Goal: Transaction & Acquisition: Purchase product/service

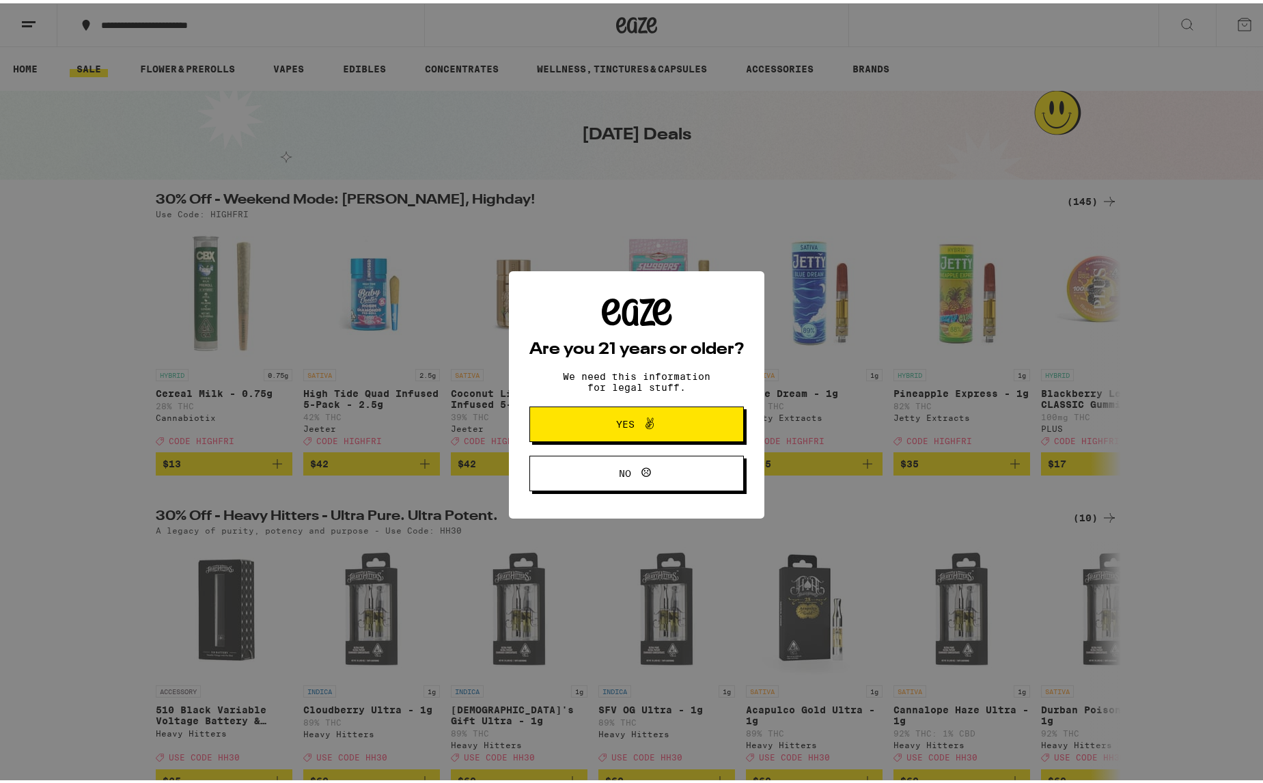
click at [698, 409] on button "Yes" at bounding box center [637, 421] width 215 height 36
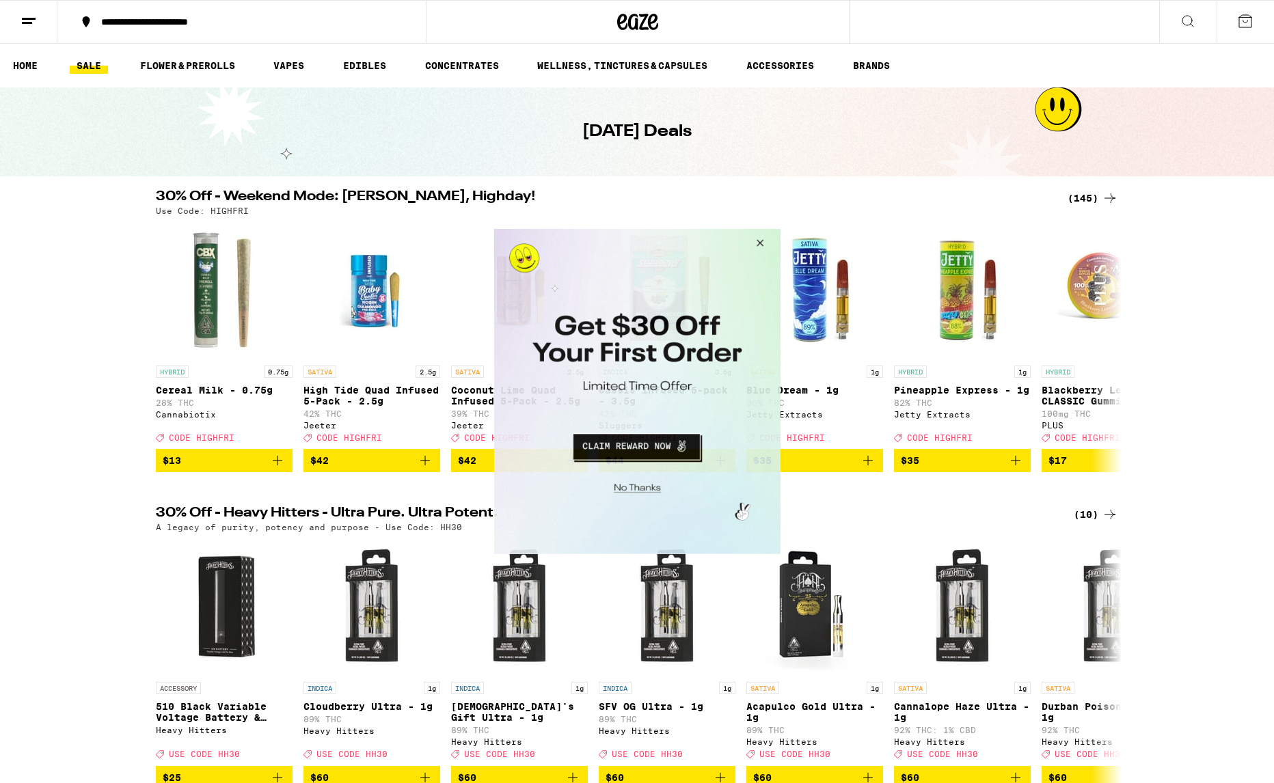
click at [764, 245] on button "Close Modal" at bounding box center [757, 245] width 37 height 33
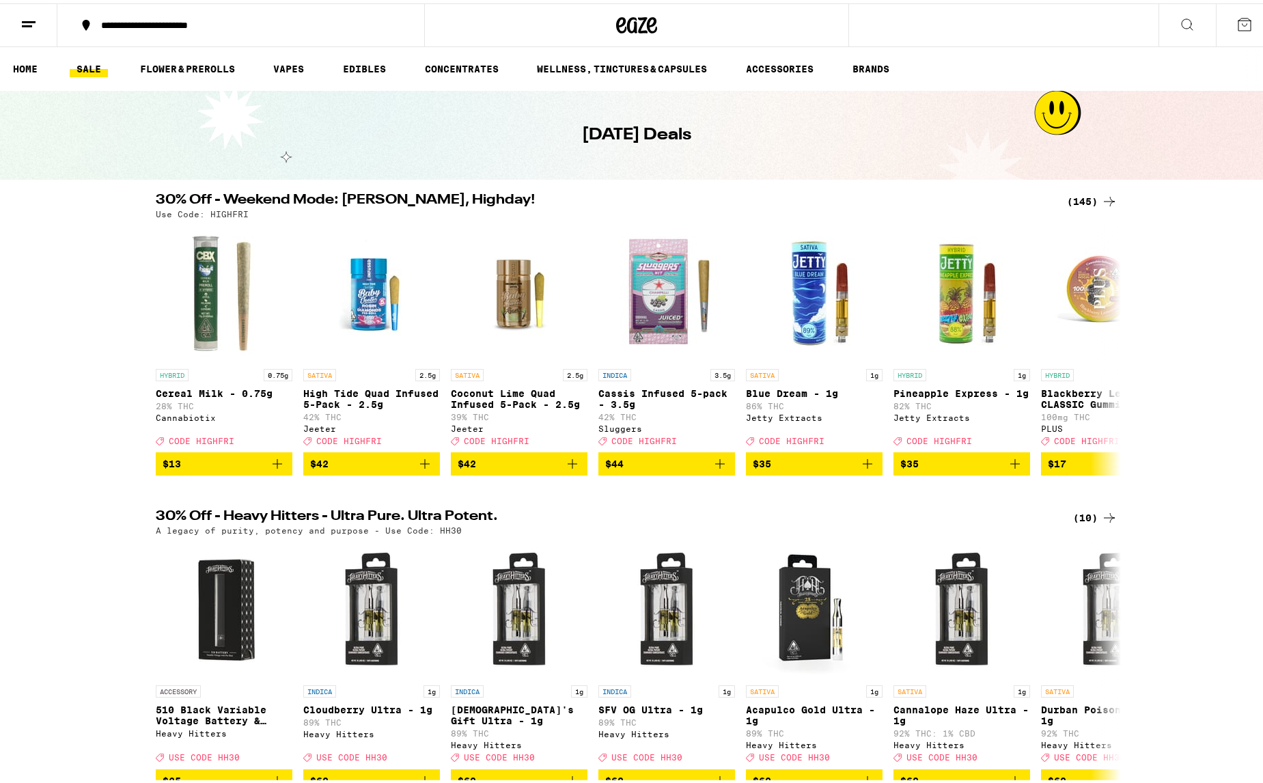
click at [29, 27] on icon at bounding box center [28, 21] width 16 height 16
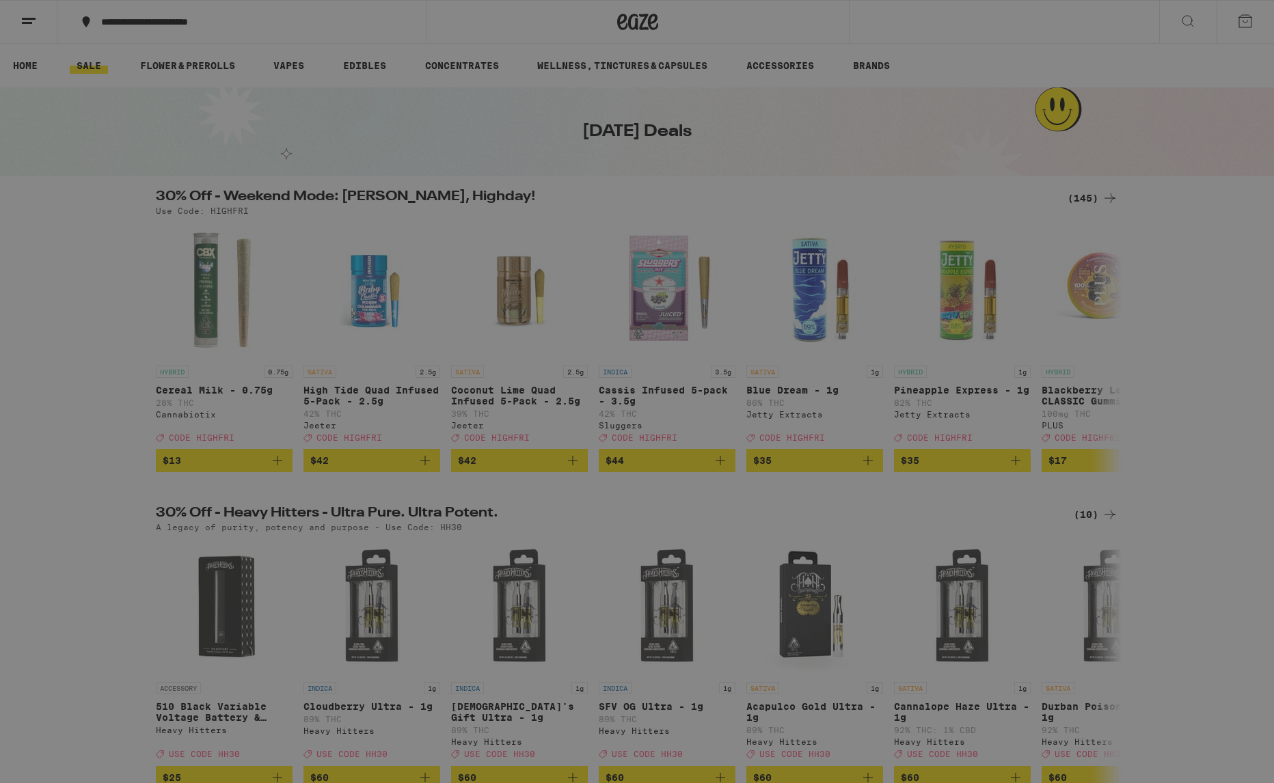
click at [170, 81] on button "Log In" at bounding box center [190, 72] width 240 height 27
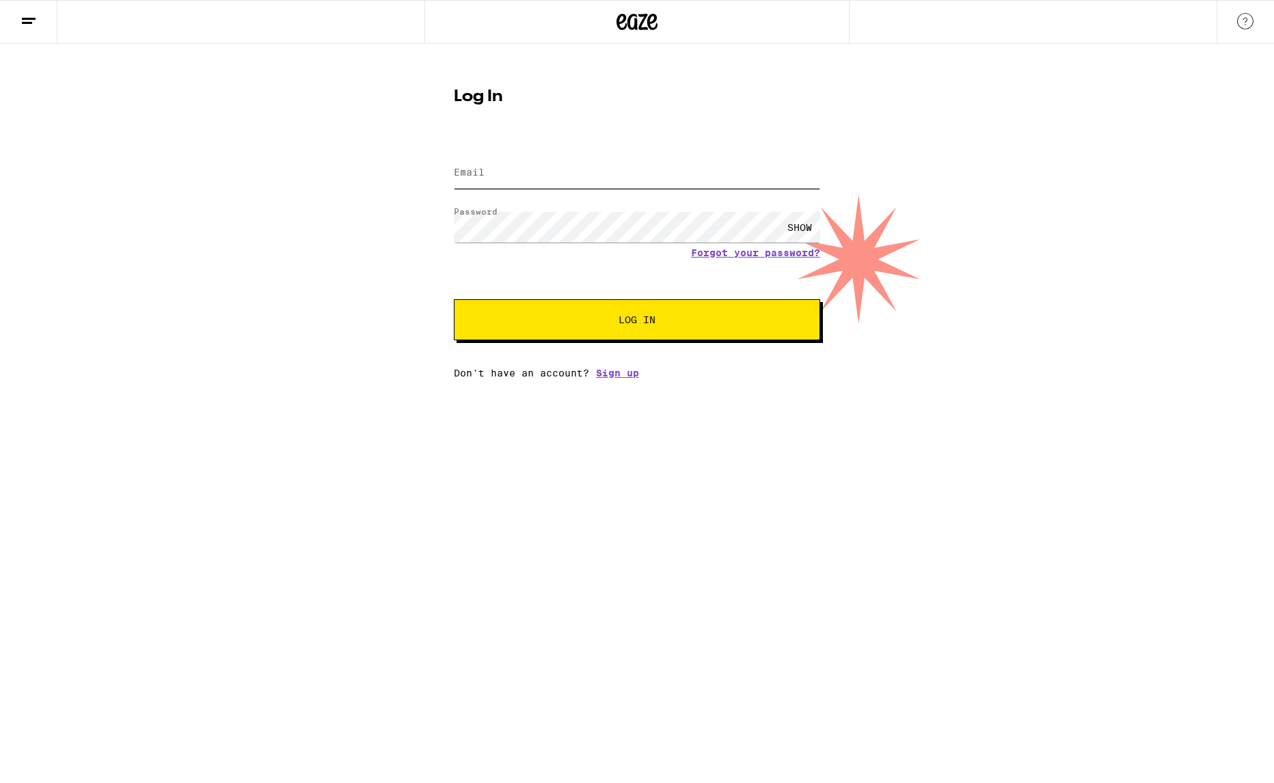
click at [524, 178] on input "Email" at bounding box center [637, 173] width 366 height 31
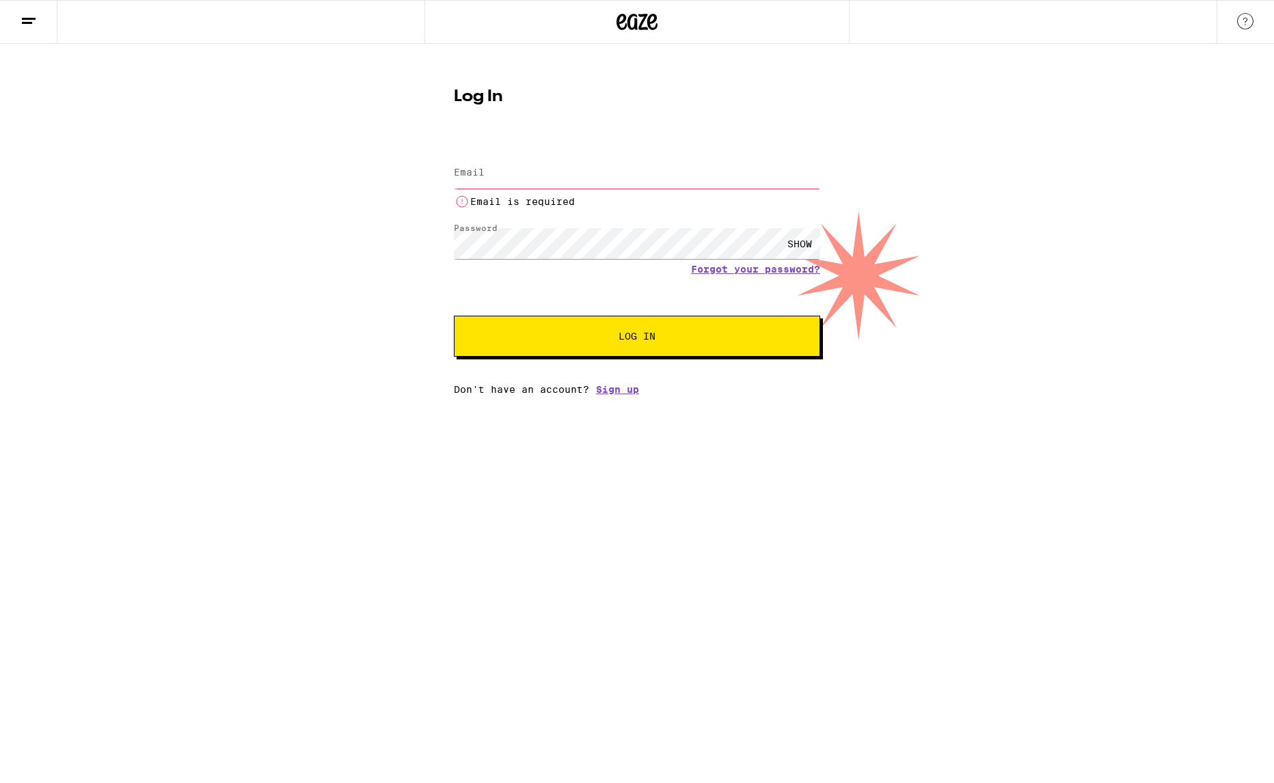
click at [583, 395] on html "Log In Email Email Email is required Password Password SHOW Forgot your passwor…" at bounding box center [637, 197] width 1274 height 395
click at [522, 174] on input "Email" at bounding box center [637, 173] width 366 height 31
type input "[EMAIL_ADDRESS][DOMAIN_NAME]"
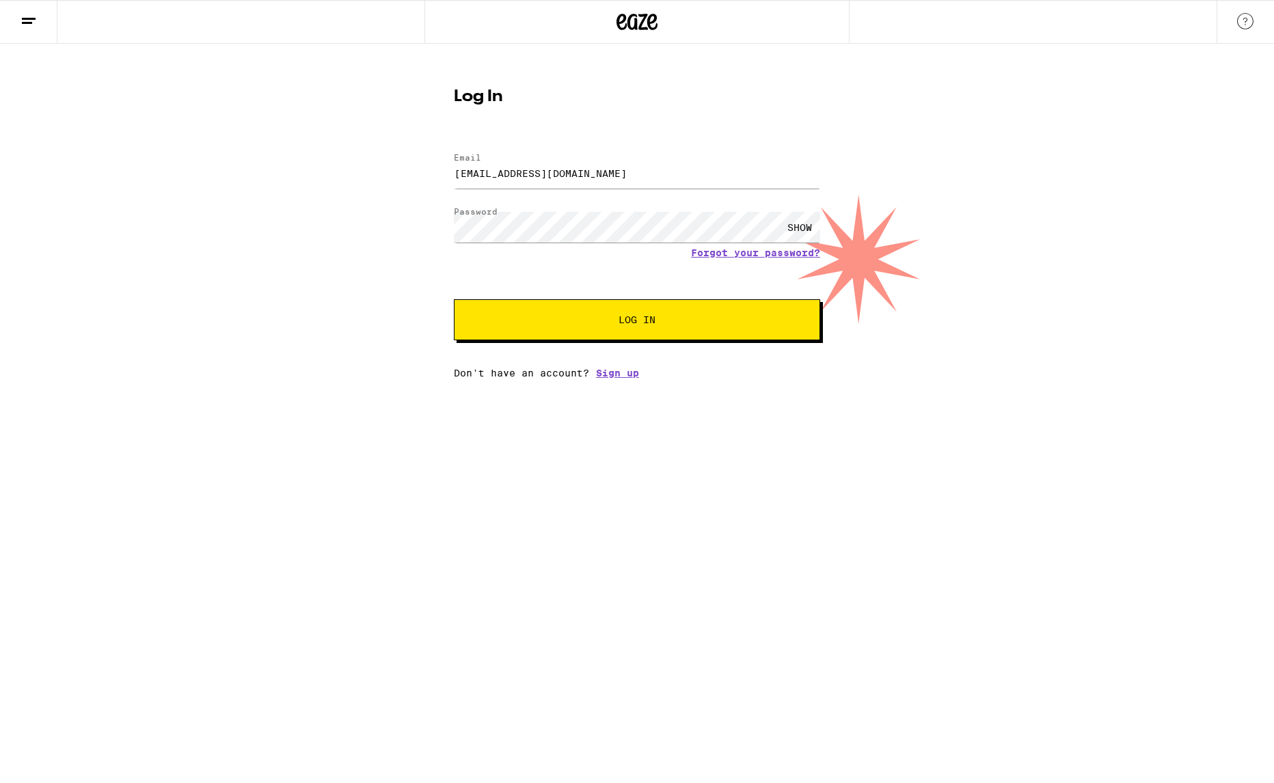
click at [795, 227] on div "SHOW" at bounding box center [799, 227] width 41 height 31
click at [685, 324] on span "Log In" at bounding box center [637, 320] width 256 height 10
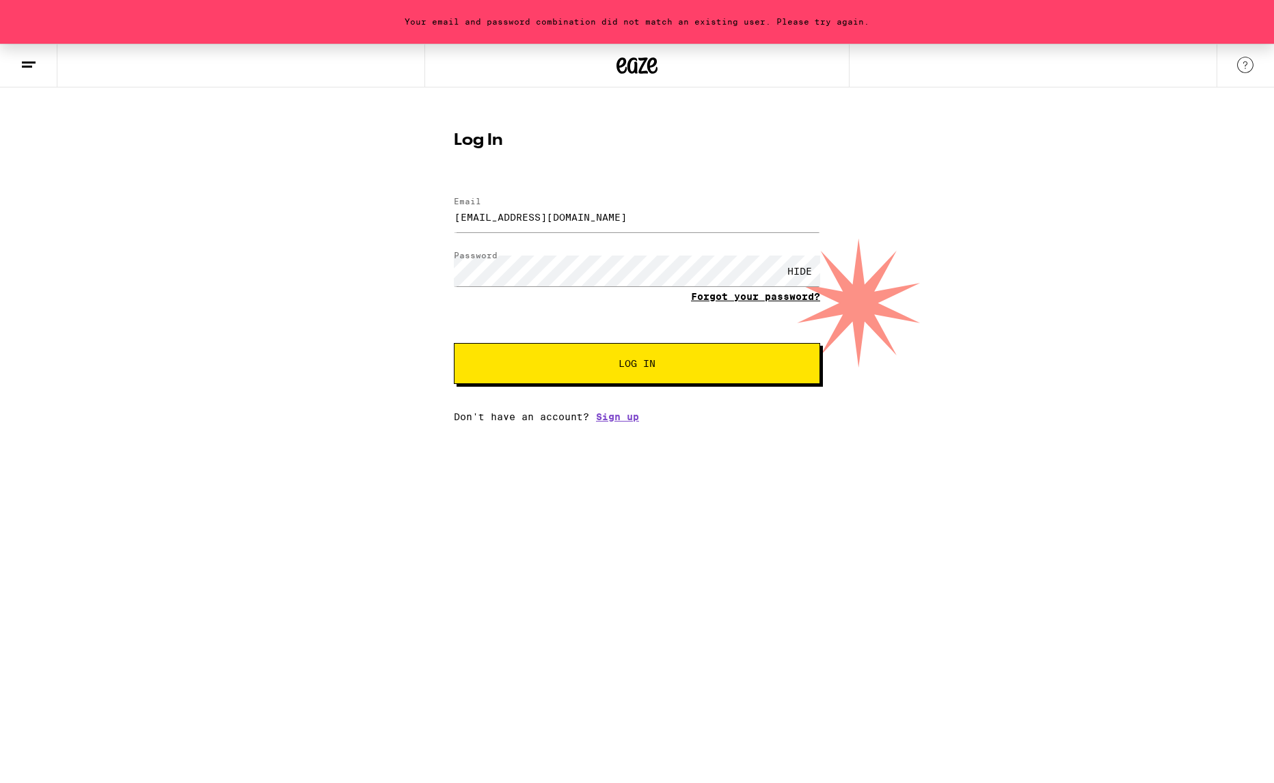
click at [738, 298] on link "Forgot your password?" at bounding box center [755, 296] width 129 height 11
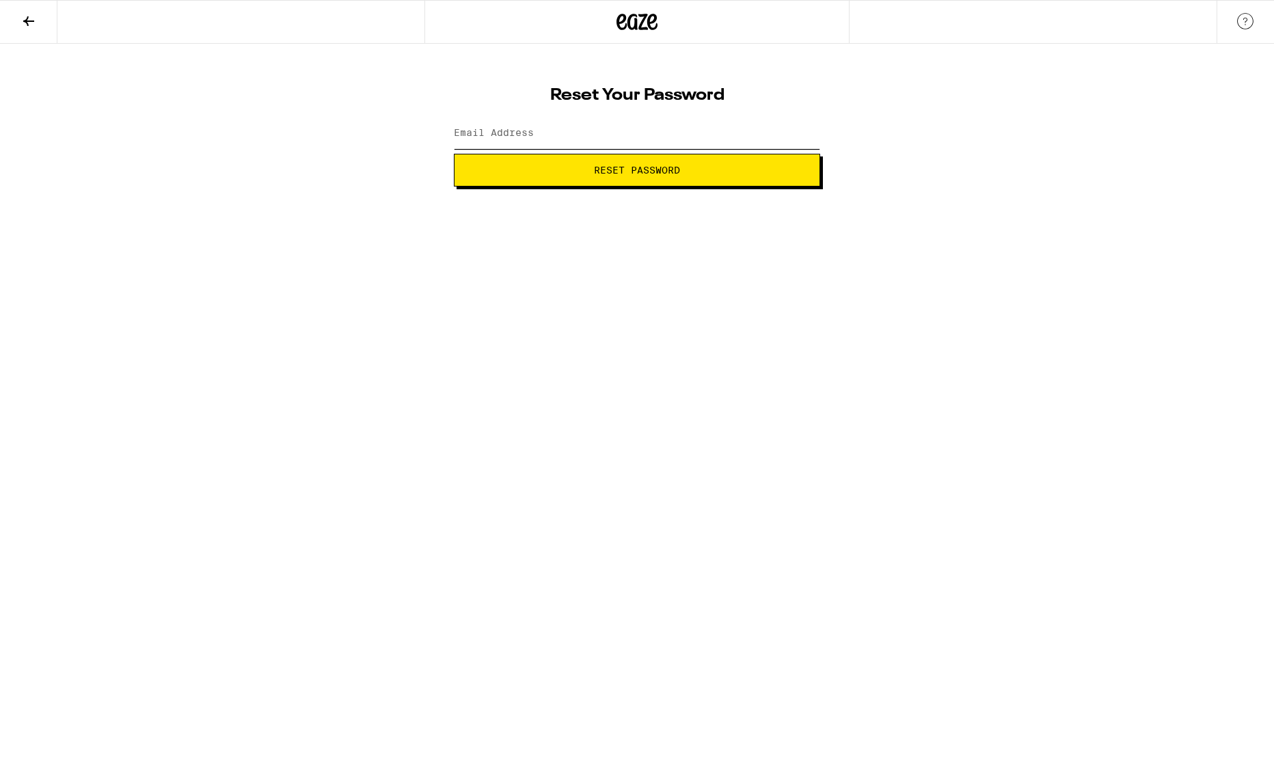
click at [534, 138] on input "Email Address" at bounding box center [637, 133] width 366 height 31
type input "[EMAIL_ADDRESS][DOMAIN_NAME]"
click at [615, 167] on span "Reset Password" at bounding box center [637, 170] width 86 height 10
click at [798, 137] on div "SHOW" at bounding box center [799, 133] width 41 height 31
click at [634, 173] on span "Submit" at bounding box center [636, 170] width 37 height 10
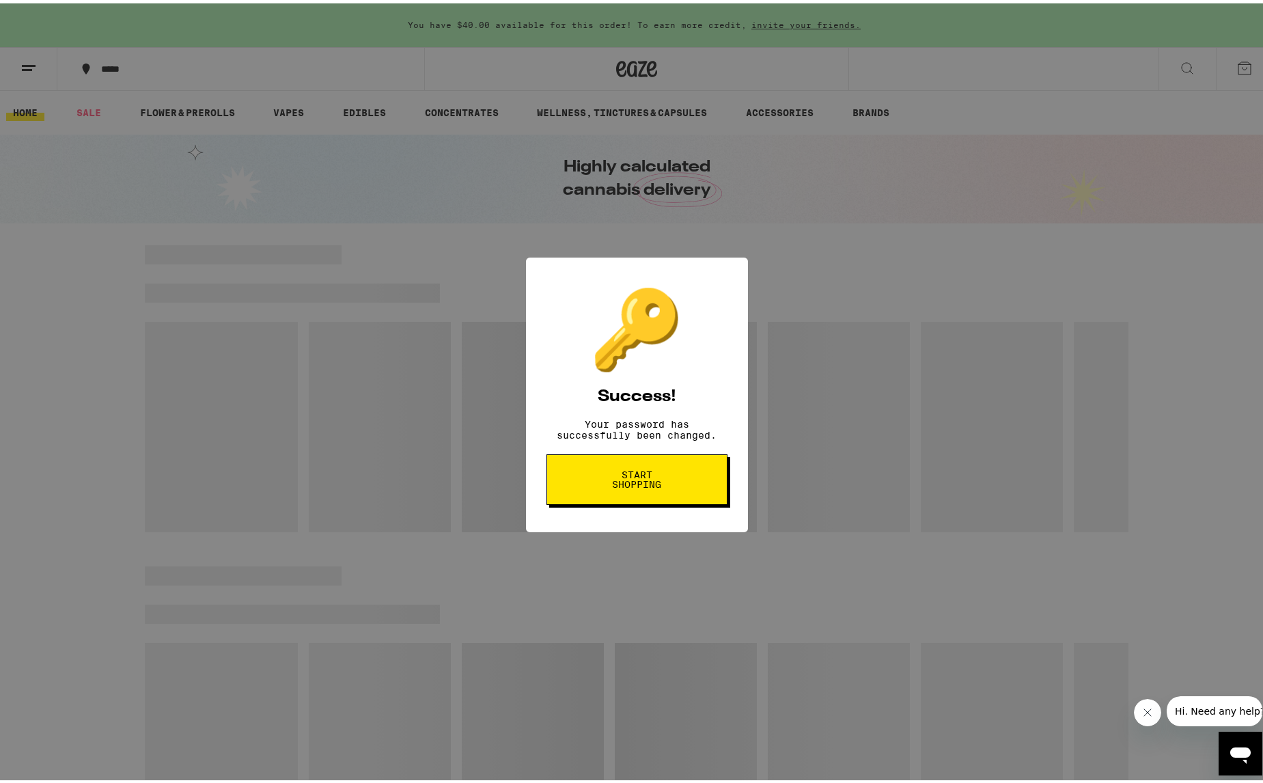
click at [629, 480] on span "Start shopping" at bounding box center [637, 476] width 70 height 19
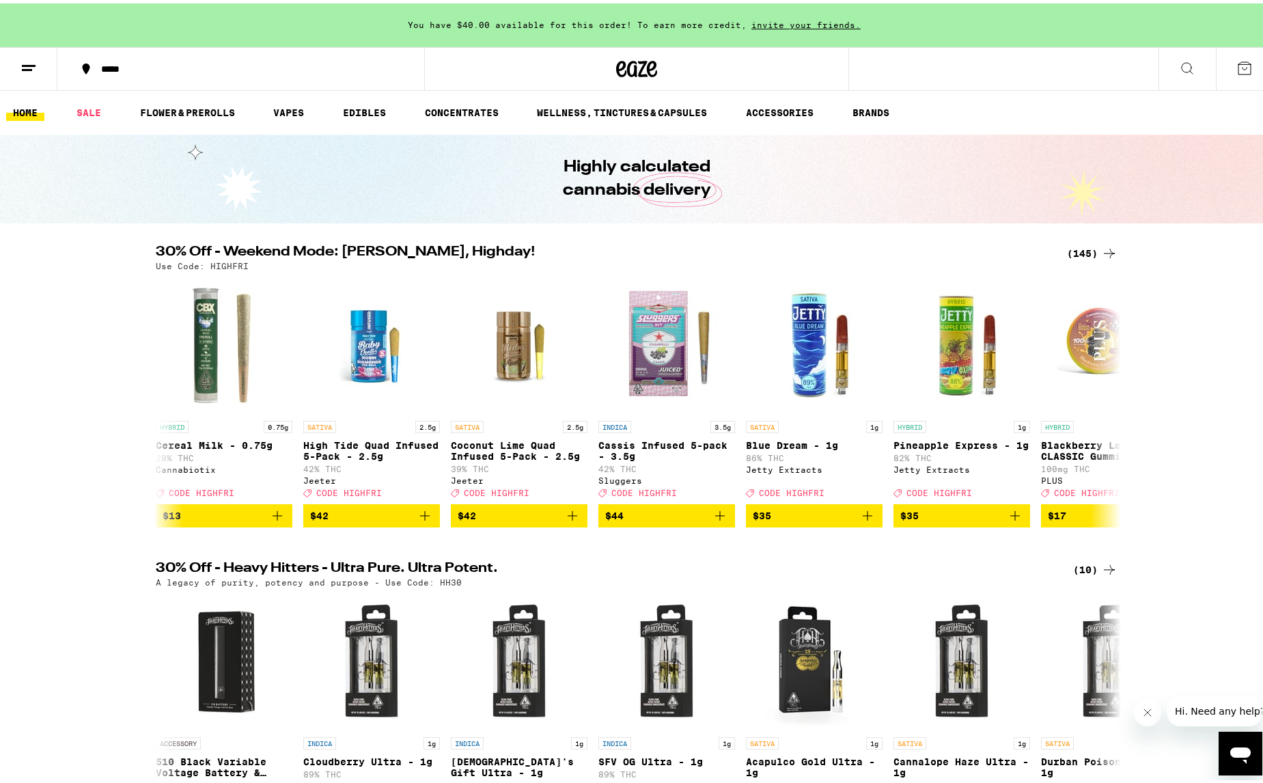
click at [40, 65] on button at bounding box center [28, 65] width 57 height 43
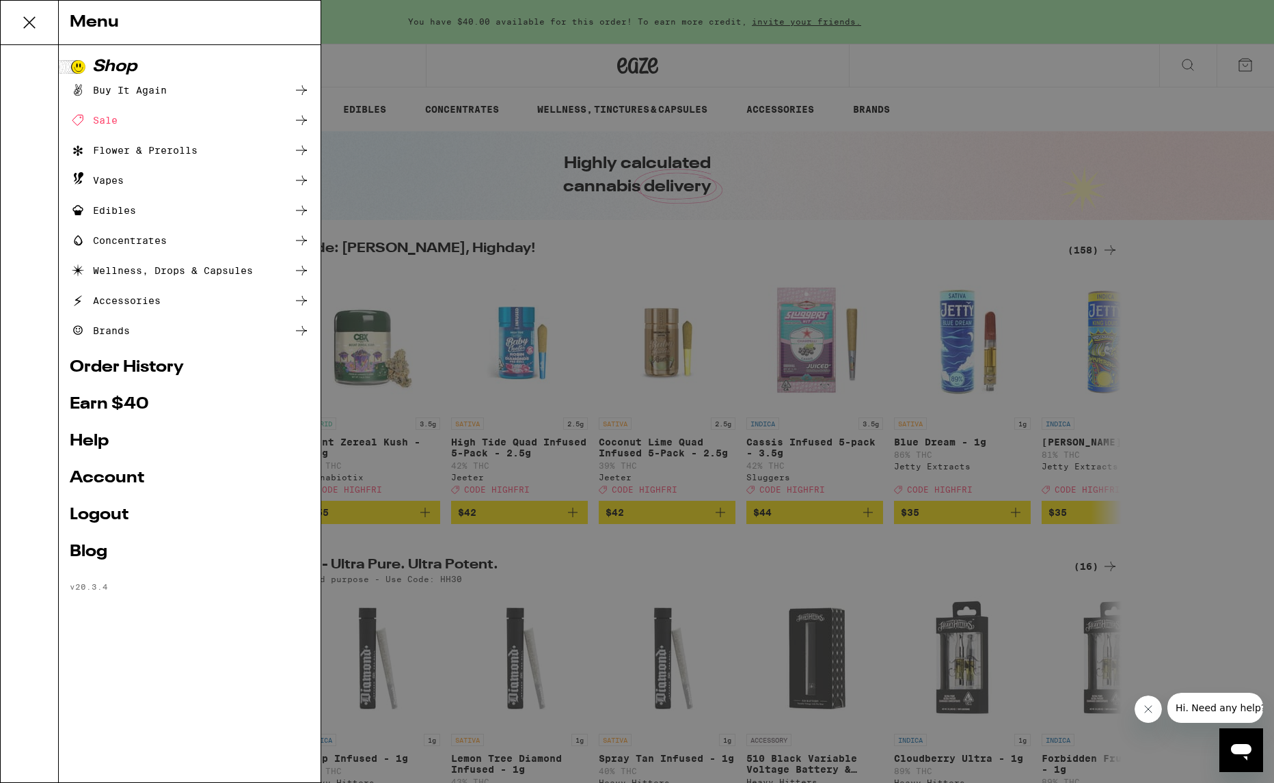
click at [114, 478] on link "Account" at bounding box center [190, 478] width 240 height 16
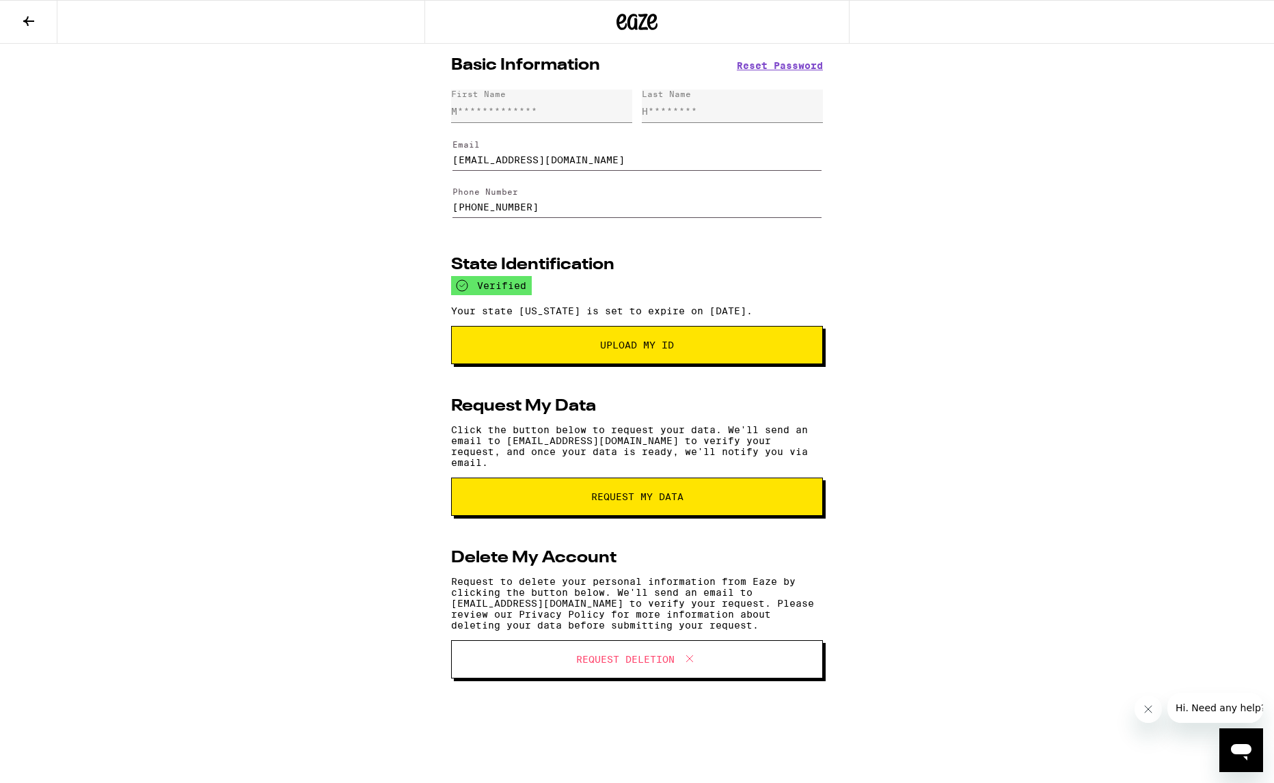
click at [551, 107] on div "**********" at bounding box center [541, 106] width 181 height 33
click at [522, 116] on div "**********" at bounding box center [494, 111] width 86 height 11
click at [836, 295] on div "**********" at bounding box center [637, 378] width 1274 height 669
click at [29, 15] on icon at bounding box center [28, 21] width 16 height 16
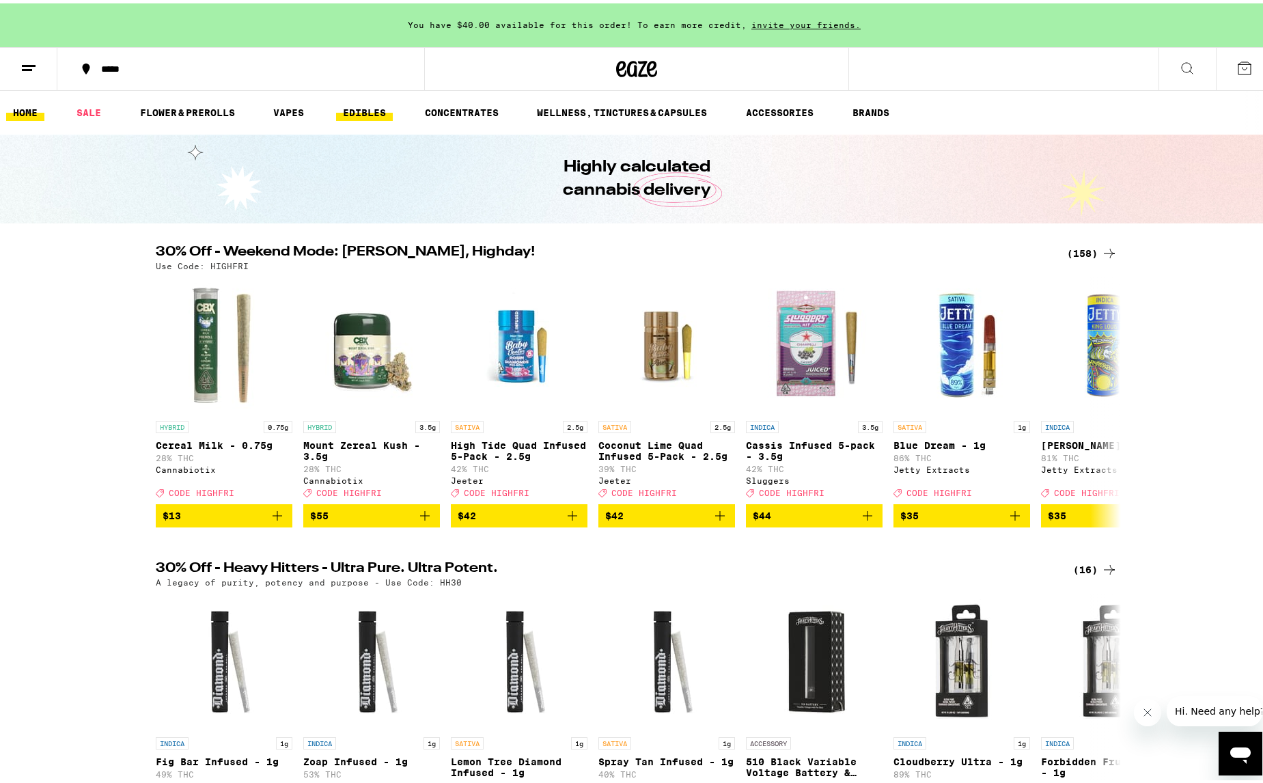
click at [356, 105] on link "EDIBLES" at bounding box center [364, 109] width 57 height 16
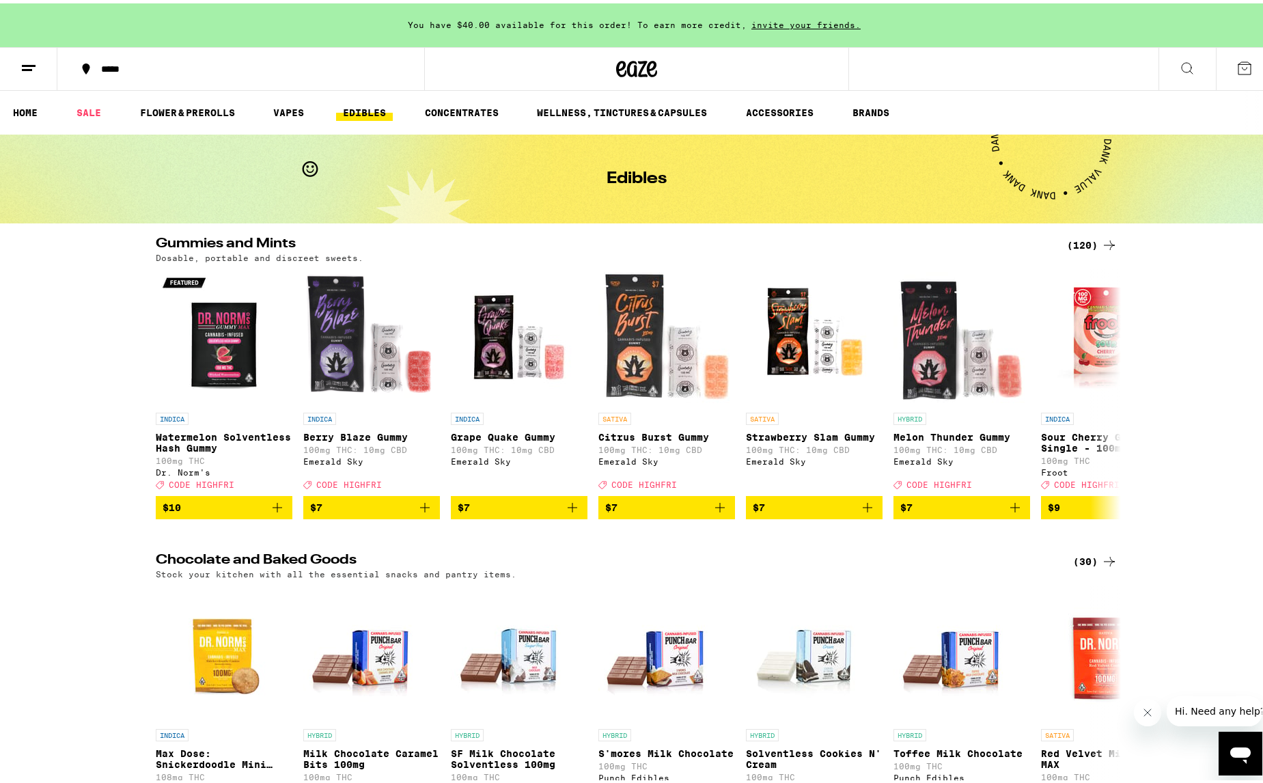
click at [1102, 239] on icon at bounding box center [1110, 242] width 16 height 16
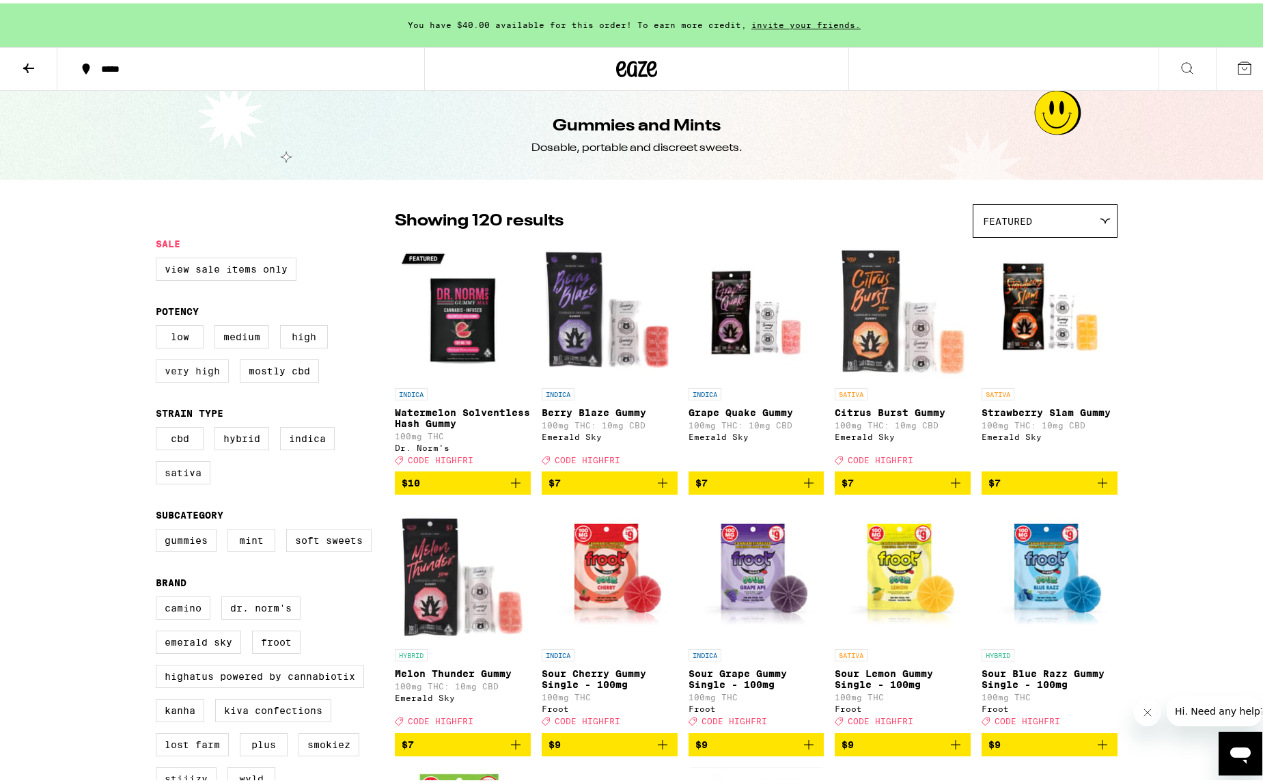
click at [205, 373] on label "Very High" at bounding box center [192, 367] width 73 height 23
click at [159, 325] on input "Very High" at bounding box center [159, 324] width 1 height 1
checkbox input "true"
click at [1043, 217] on div "Featured" at bounding box center [1045, 218] width 143 height 32
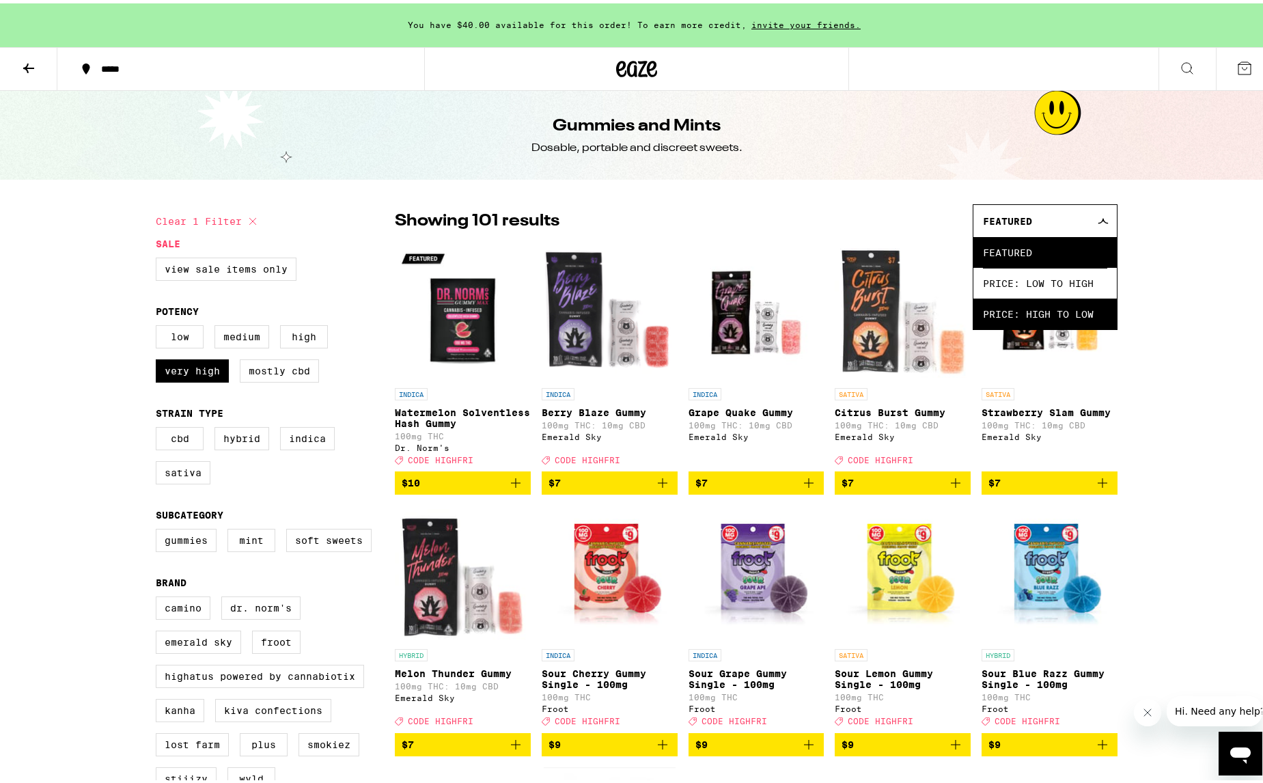
click at [1032, 321] on span "Price: High to Low" at bounding box center [1045, 310] width 124 height 31
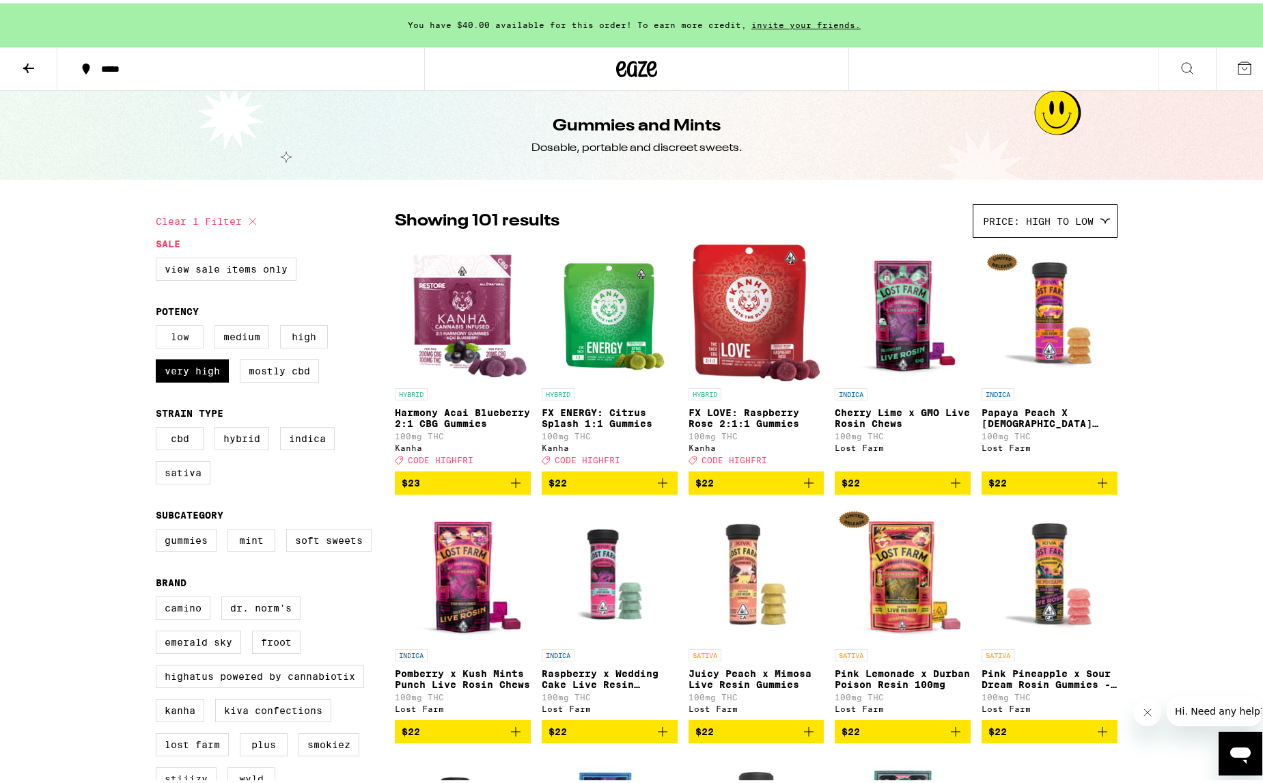
click at [178, 341] on label "Low" at bounding box center [180, 333] width 48 height 23
click at [159, 325] on input "Low" at bounding box center [159, 324] width 1 height 1
checkbox input "true"
click at [181, 378] on label "Very High" at bounding box center [192, 367] width 73 height 23
click at [159, 325] on input "Very High" at bounding box center [159, 324] width 1 height 1
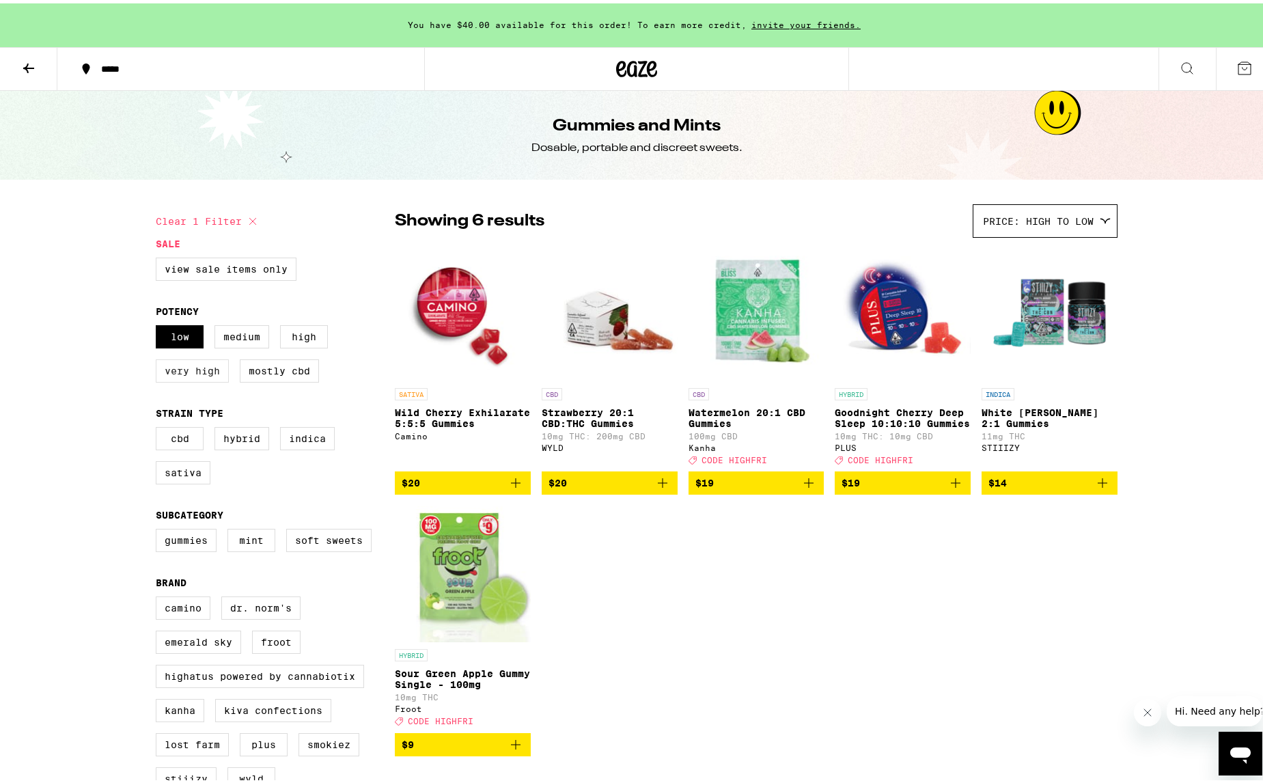
click at [178, 372] on label "Very High" at bounding box center [192, 367] width 73 height 23
click at [159, 325] on input "Very High" at bounding box center [159, 324] width 1 height 1
checkbox input "true"
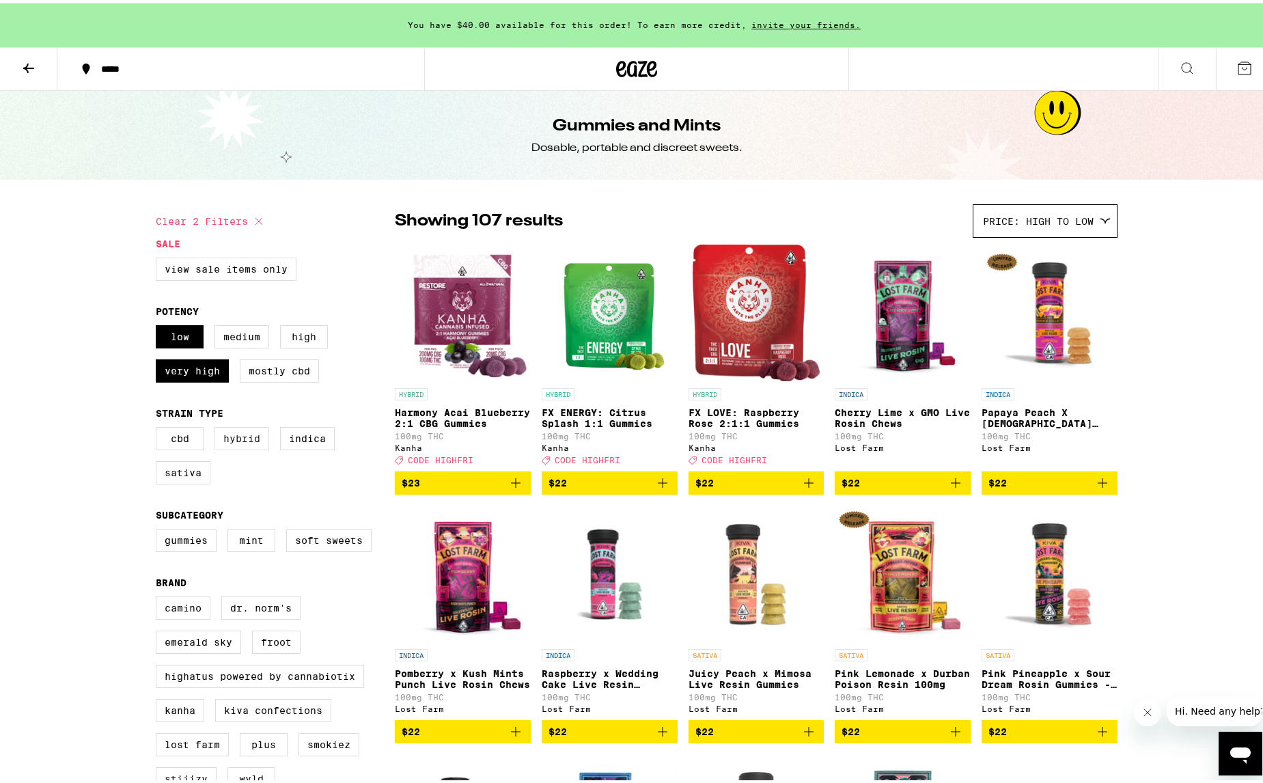
click at [247, 443] on label "Hybrid" at bounding box center [242, 435] width 55 height 23
click at [159, 426] on input "Hybrid" at bounding box center [159, 426] width 1 height 1
checkbox input "true"
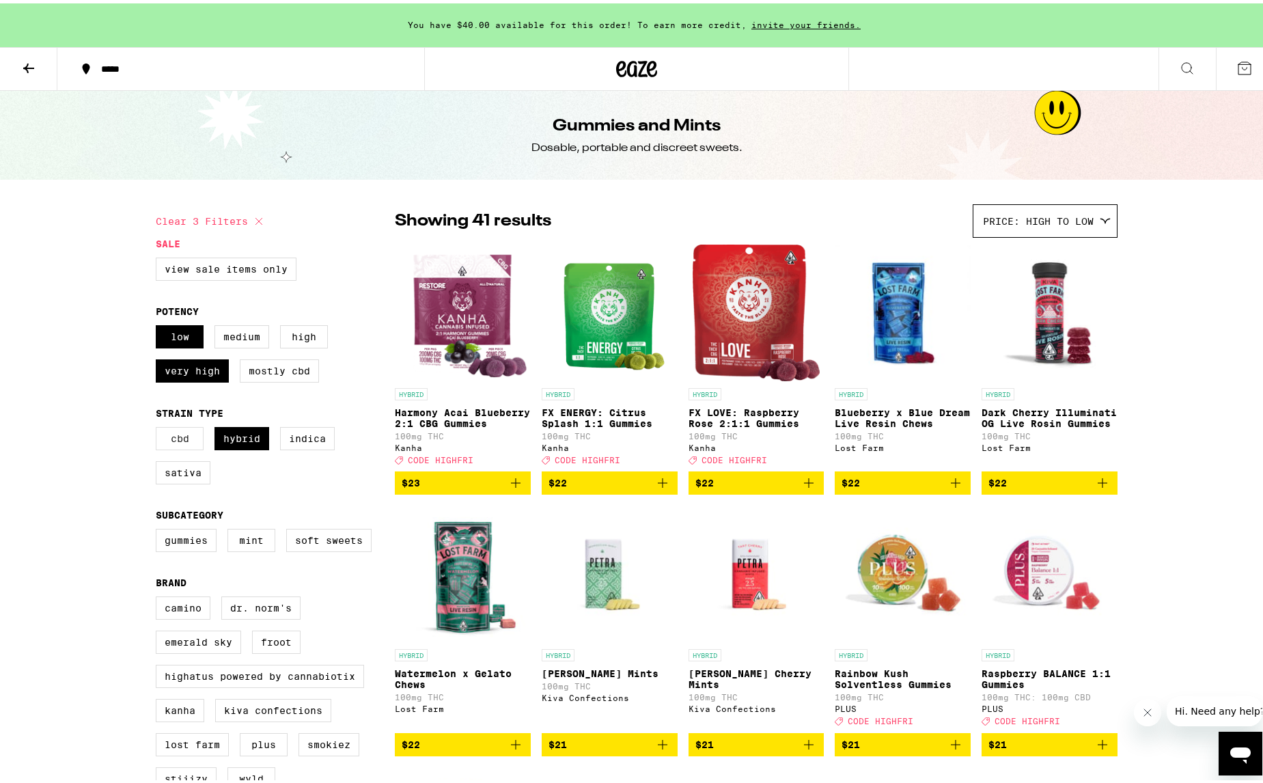
click at [177, 445] on label "CBD" at bounding box center [180, 435] width 48 height 23
click at [159, 426] on input "CBD" at bounding box center [159, 426] width 1 height 1
checkbox input "true"
click at [184, 481] on label "Sativa" at bounding box center [183, 469] width 55 height 23
click at [159, 426] on input "Sativa" at bounding box center [159, 426] width 1 height 1
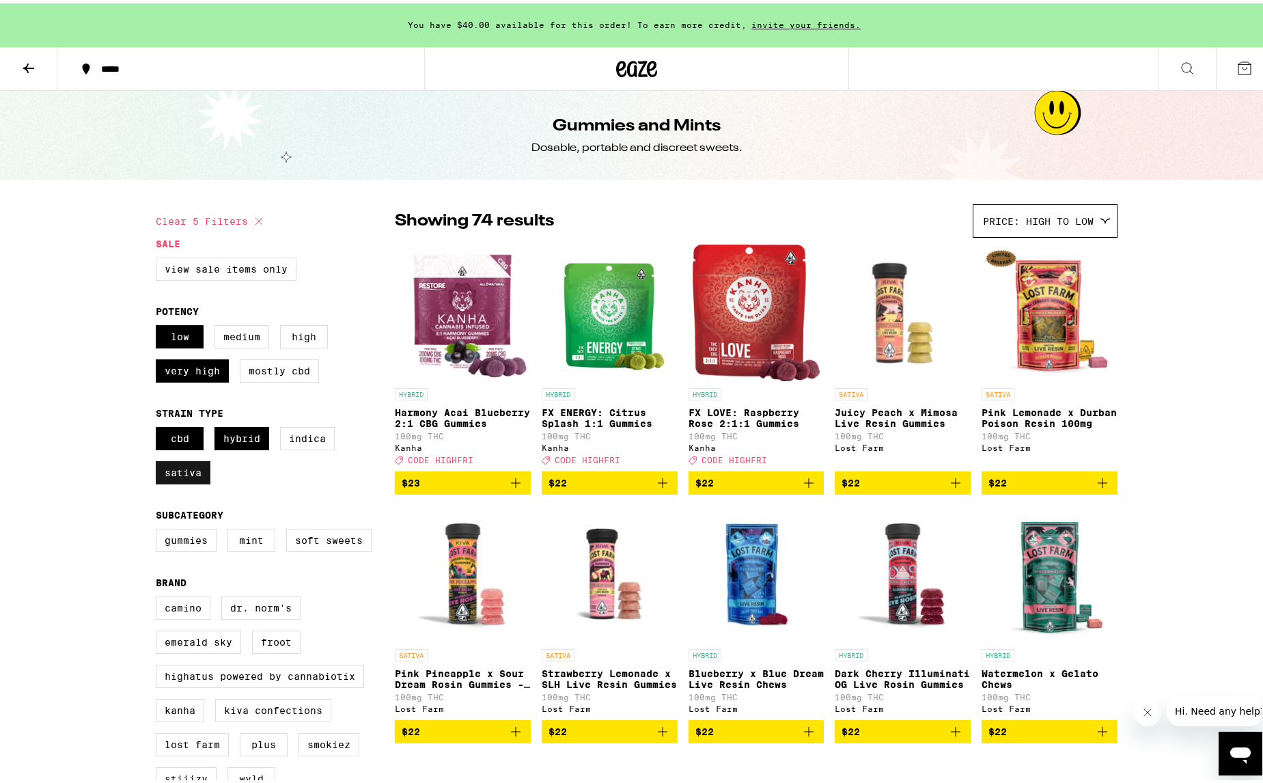
click at [180, 478] on label "Sativa" at bounding box center [183, 469] width 55 height 23
click at [159, 426] on input "Sativa" at bounding box center [159, 426] width 1 height 1
checkbox input "false"
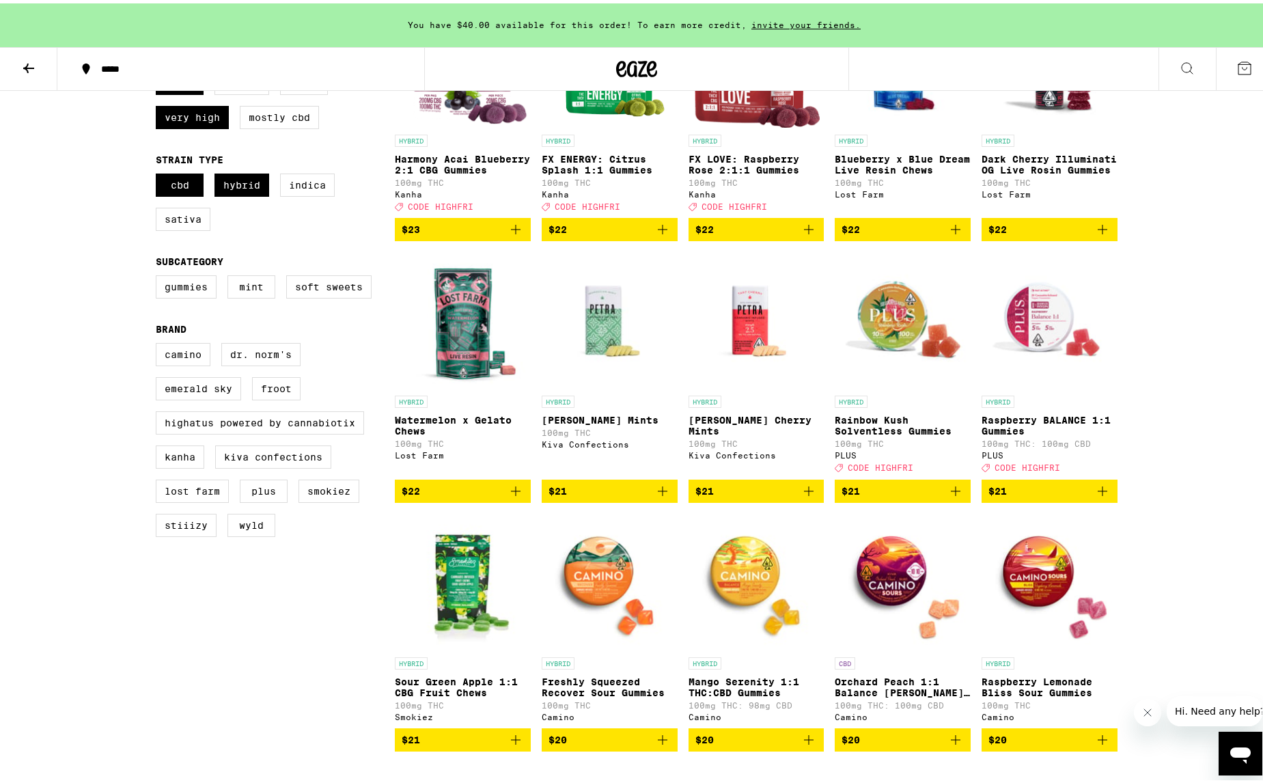
scroll to position [273, 0]
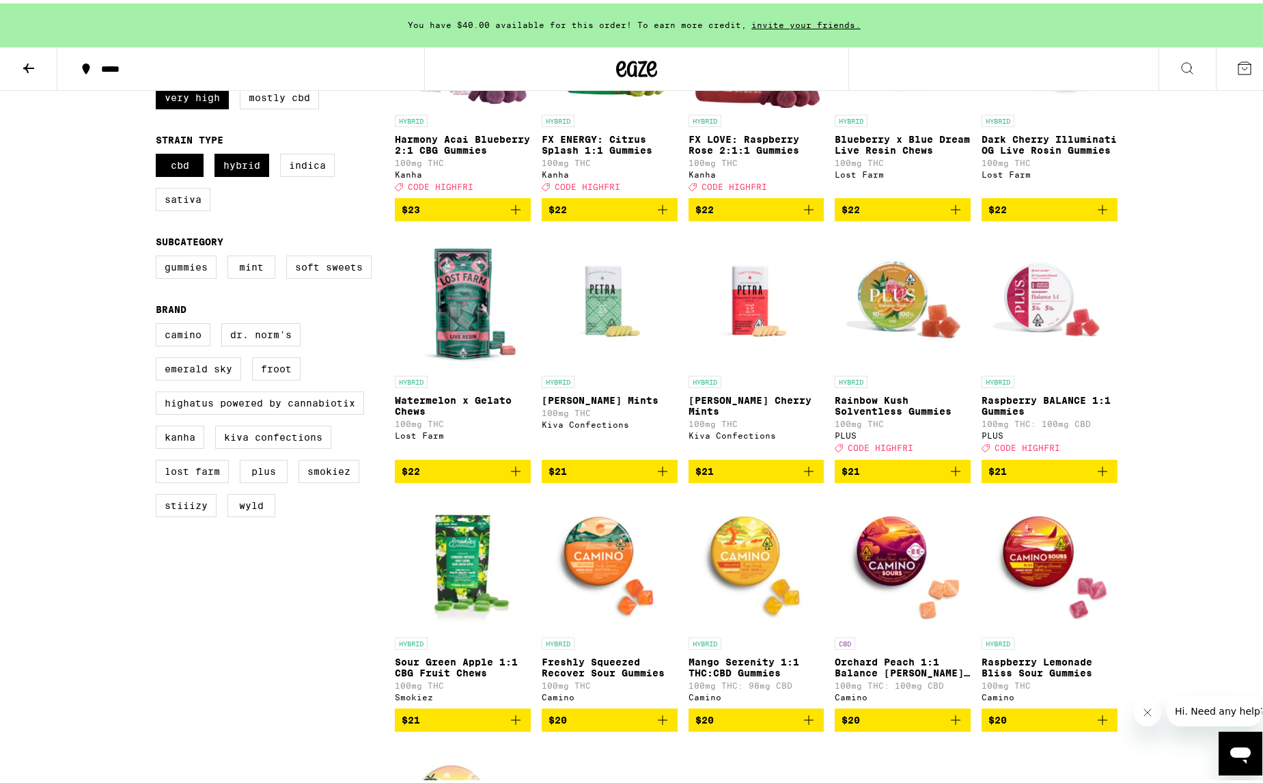
click at [903, 476] on span "$21" at bounding box center [903, 468] width 122 height 16
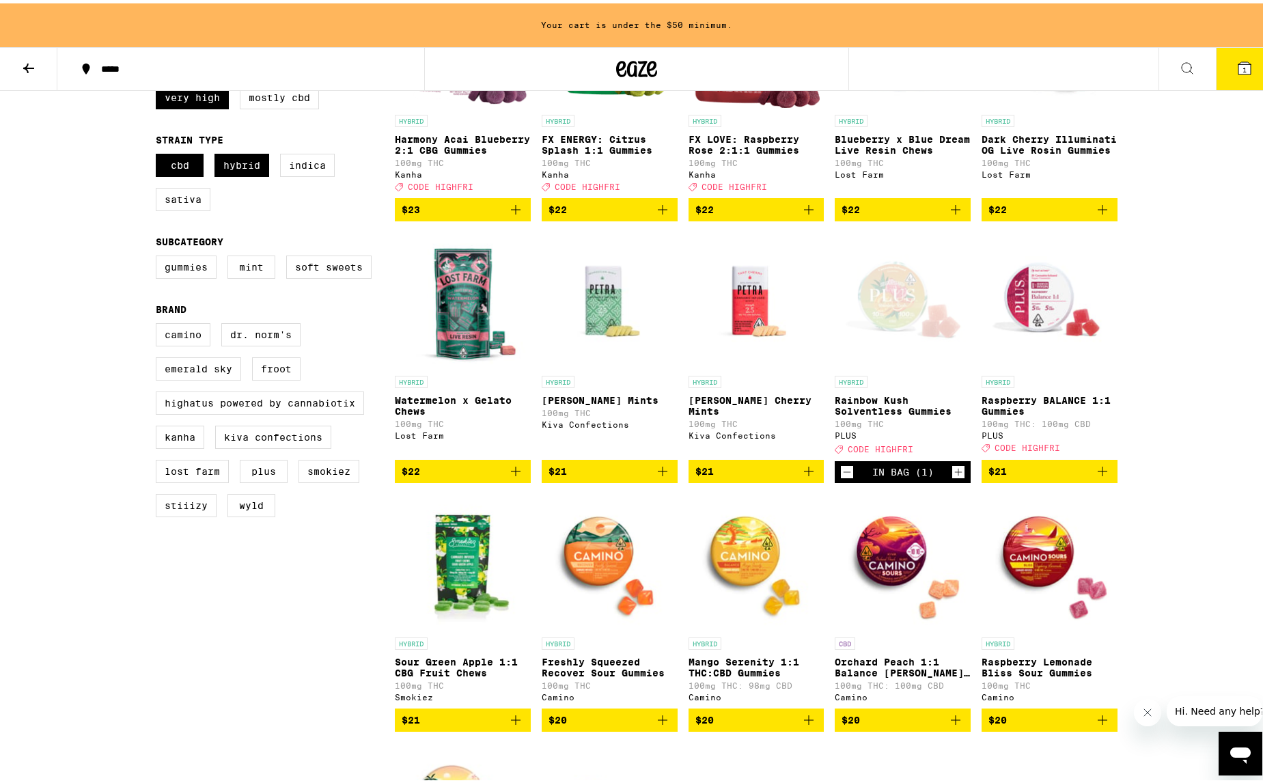
click at [1054, 476] on span "$21" at bounding box center [1050, 468] width 122 height 16
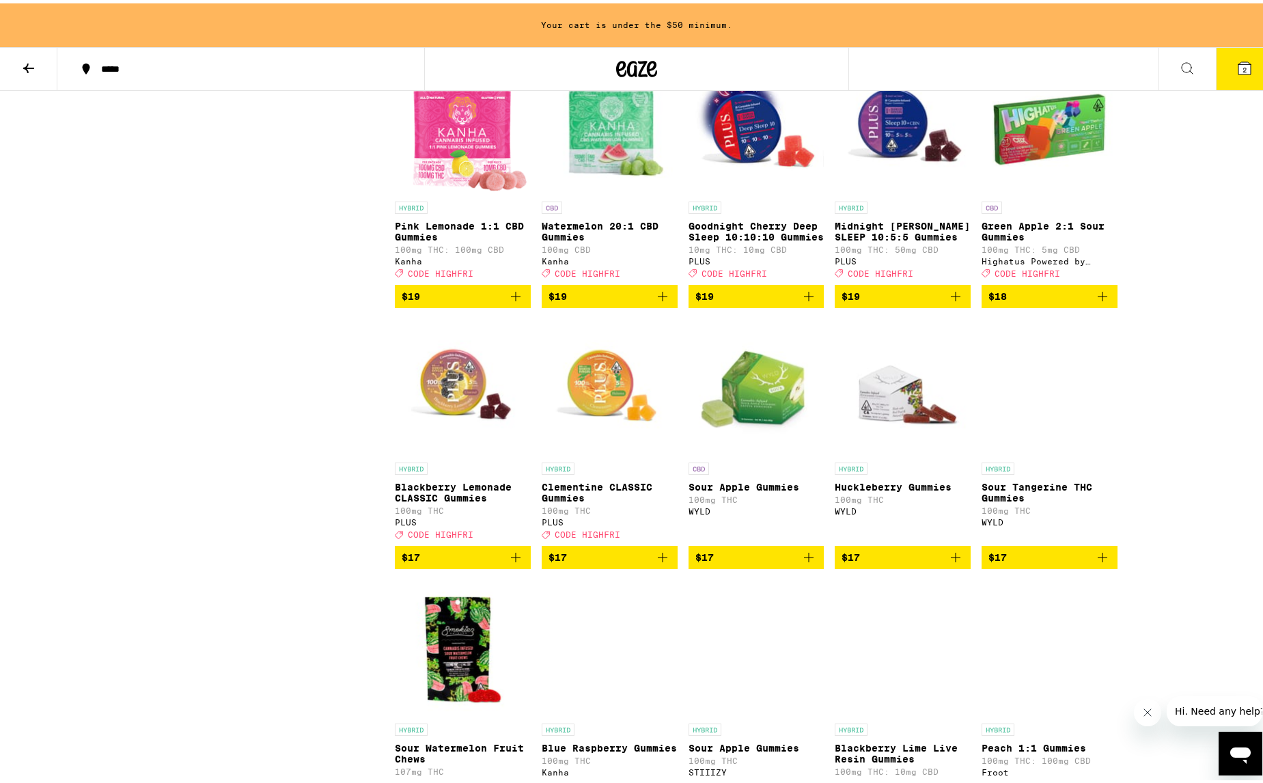
scroll to position [1276, 0]
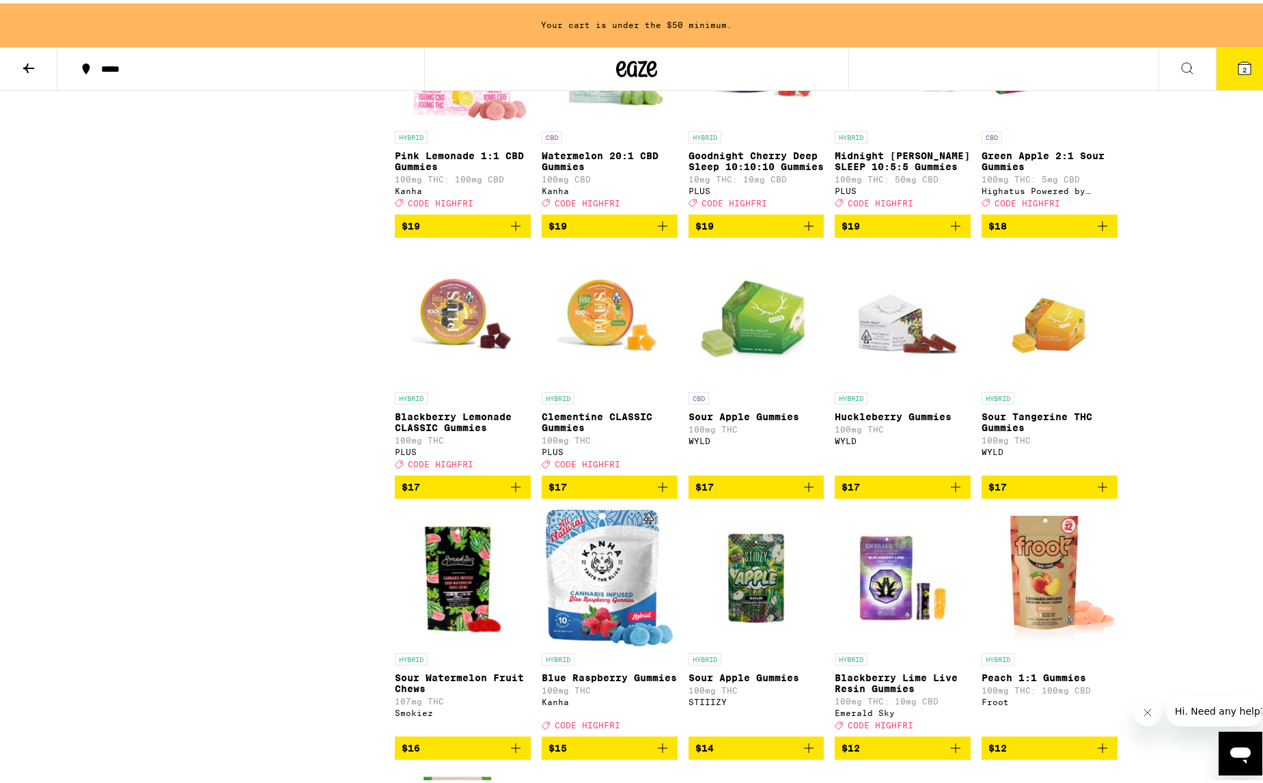
click at [618, 492] on span "$17" at bounding box center [610, 484] width 122 height 16
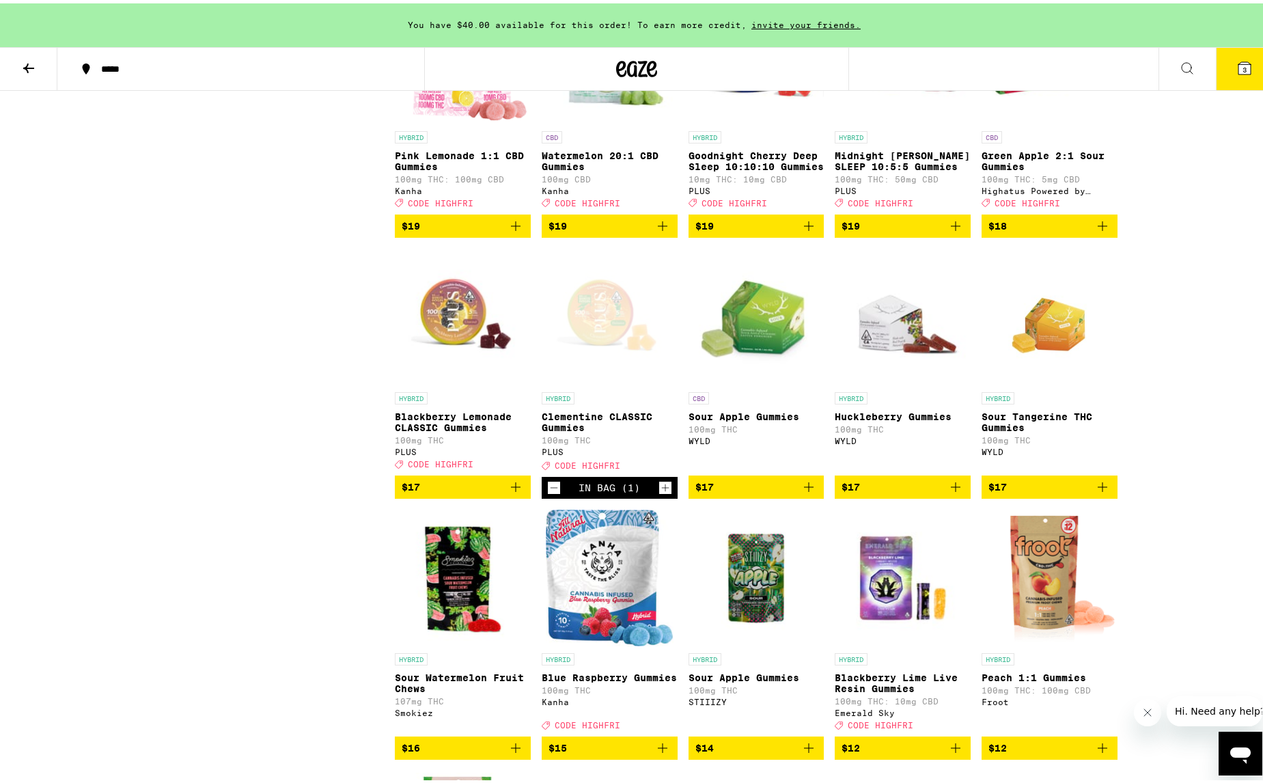
click at [481, 492] on span "$17" at bounding box center [463, 484] width 122 height 16
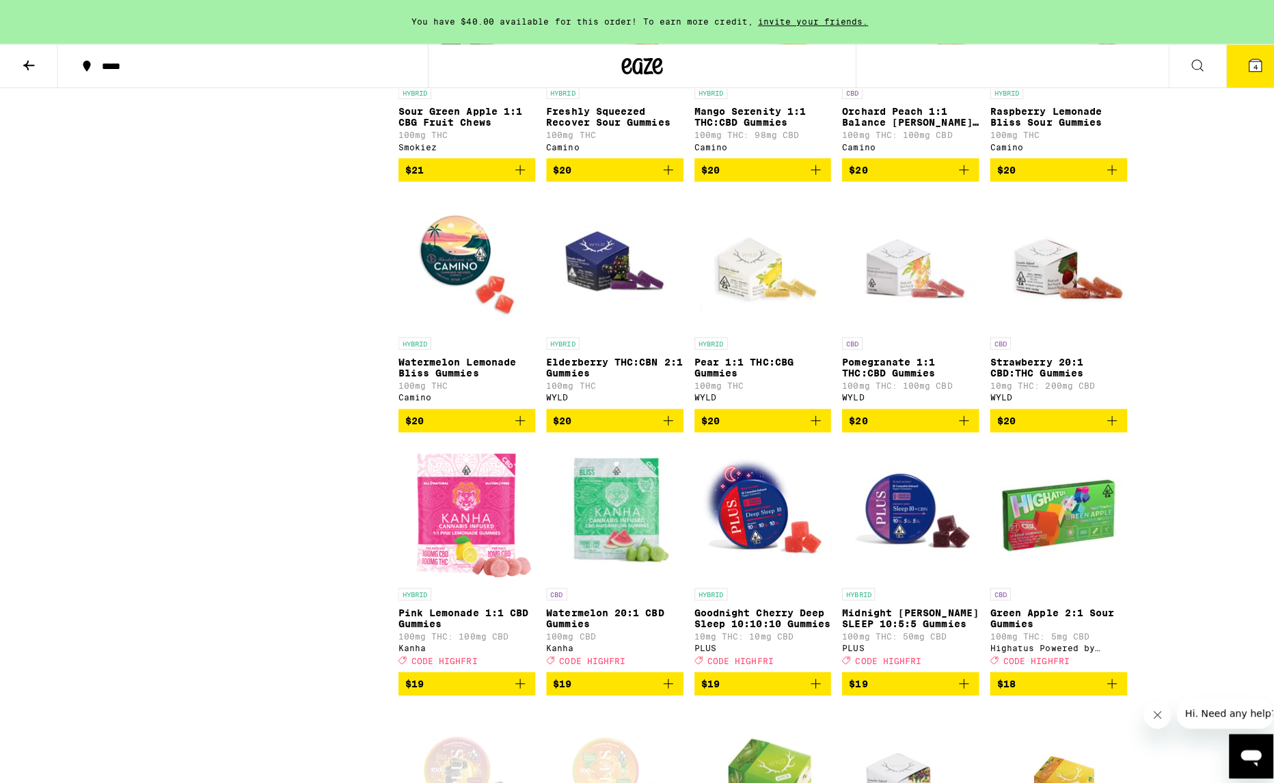
scroll to position [0, 0]
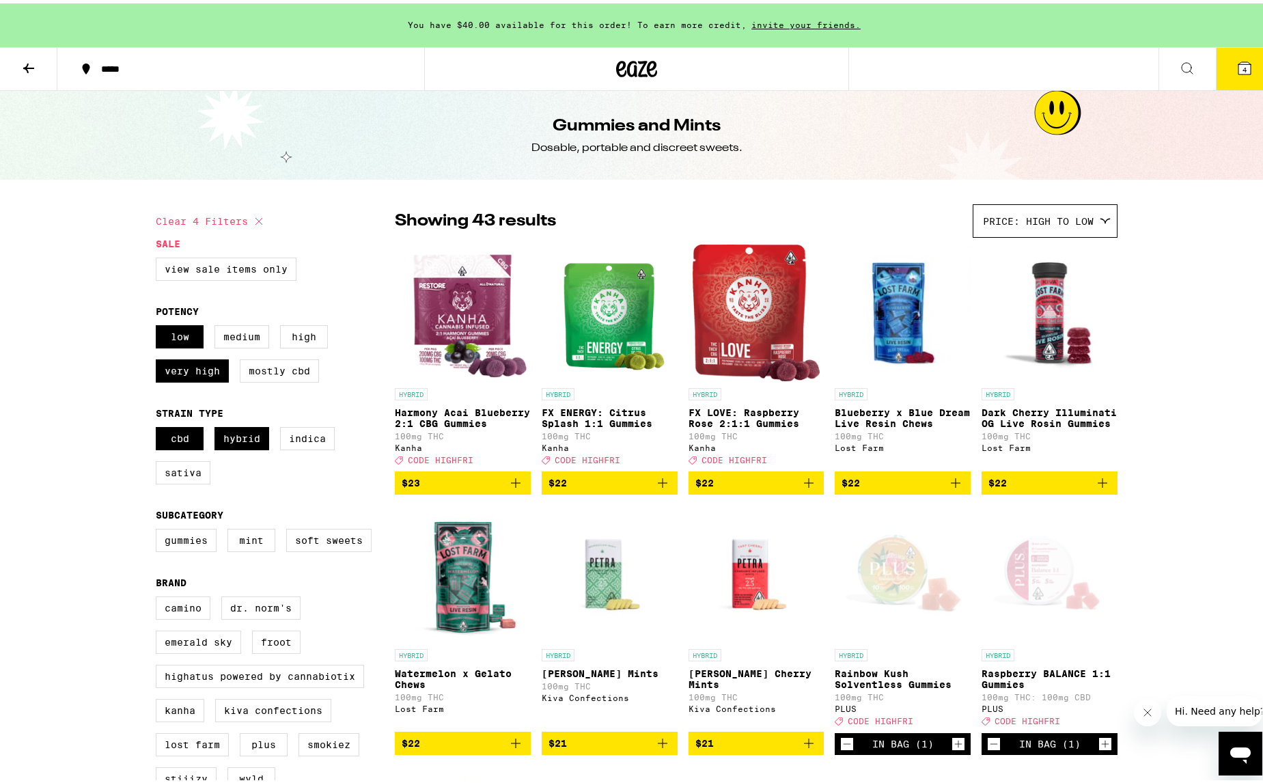
click at [1239, 62] on icon at bounding box center [1245, 65] width 12 height 12
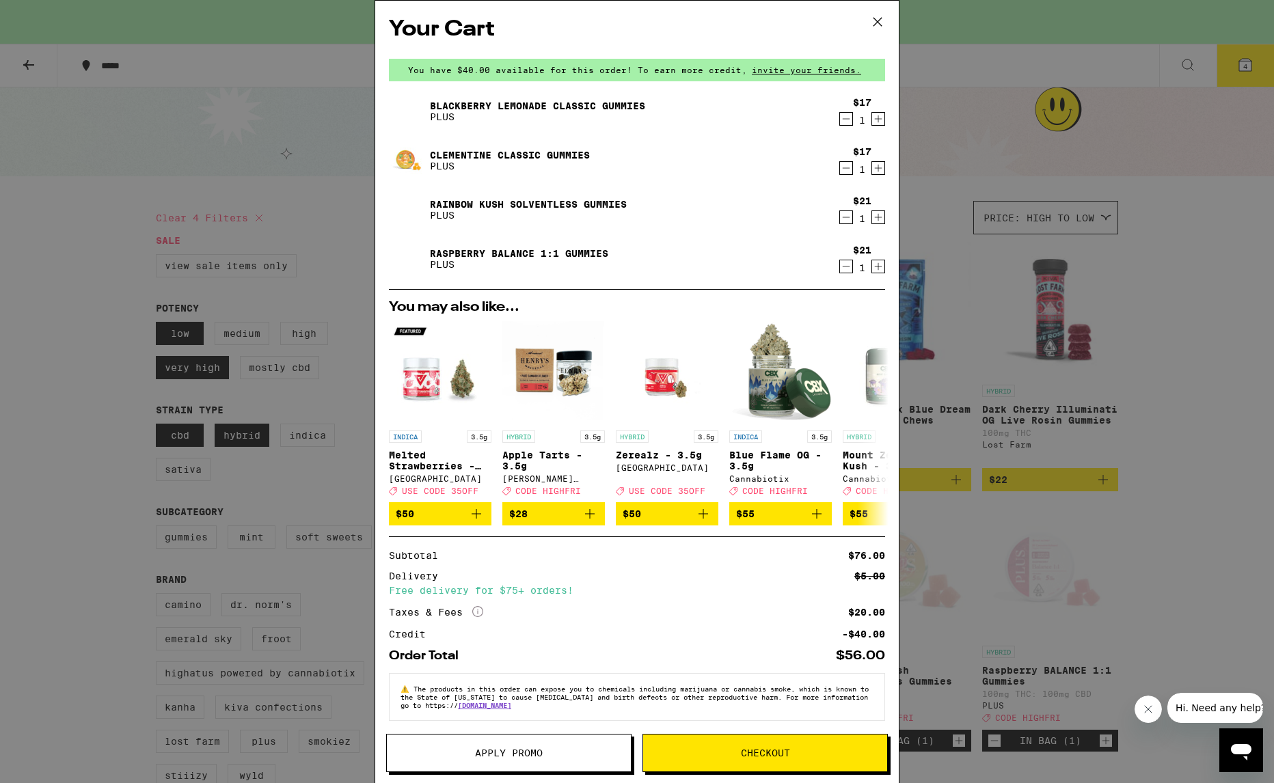
click at [878, 169] on div "Your Cart You have $40.00 available for this order! To earn more credit, invite…" at bounding box center [636, 371] width 523 height 741
click at [874, 169] on icon "Increment" at bounding box center [878, 168] width 12 height 16
click at [840, 170] on icon "Decrement" at bounding box center [846, 168] width 12 height 16
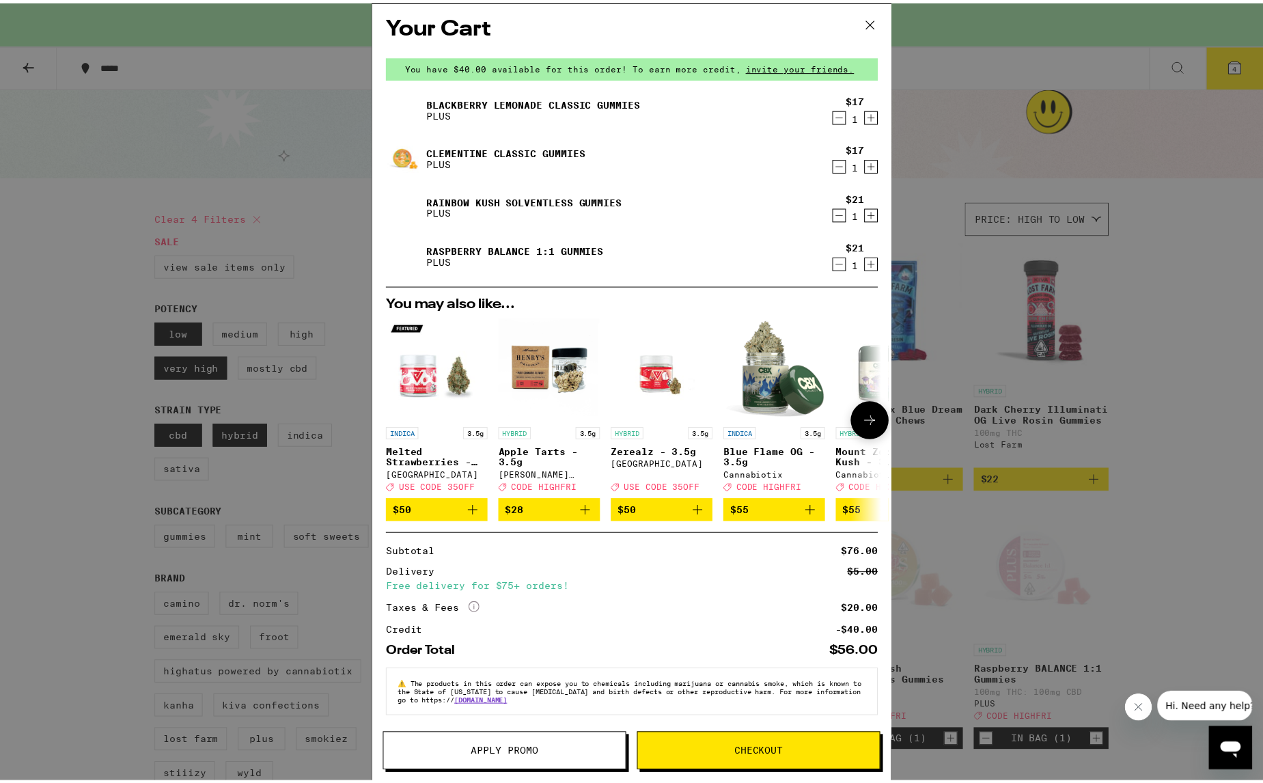
scroll to position [14, 0]
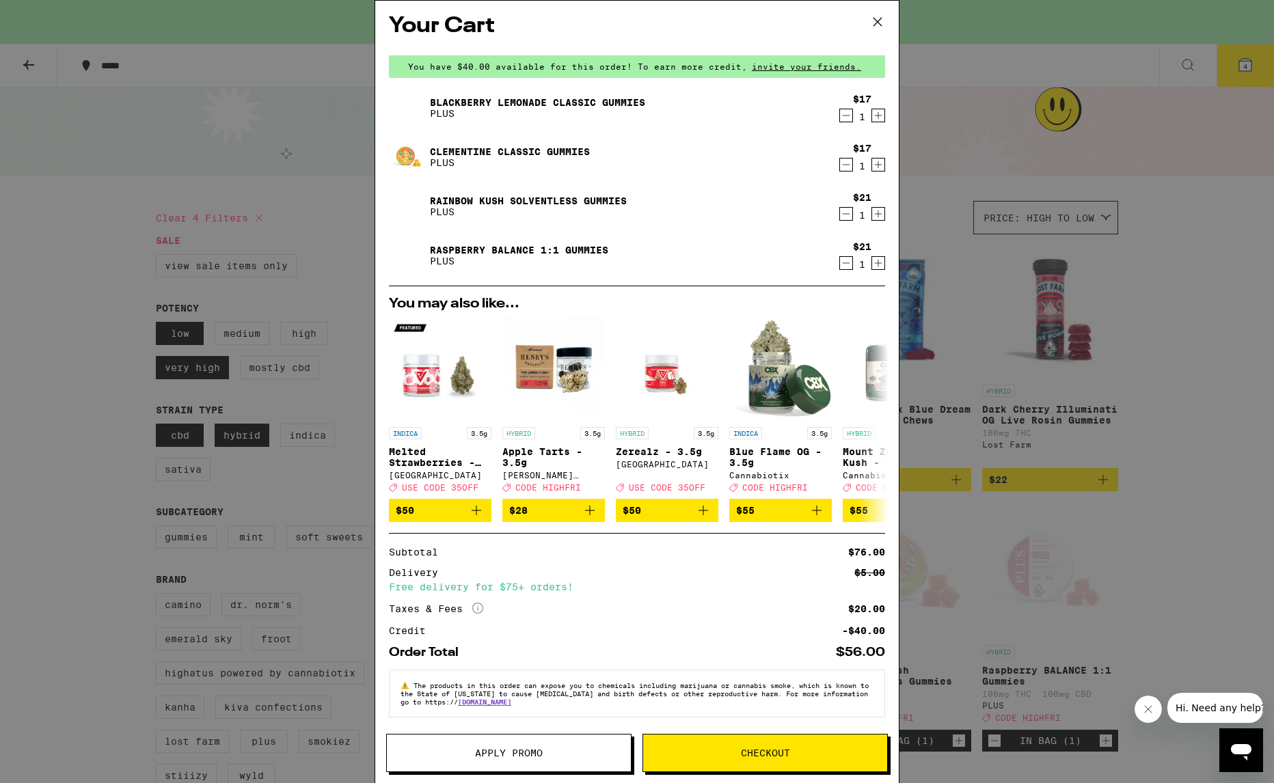
click at [508, 588] on div "Free delivery for $75+ orders!" at bounding box center [637, 587] width 496 height 10
click at [872, 156] on icon "Increment" at bounding box center [878, 164] width 12 height 16
click at [743, 761] on button "Checkout" at bounding box center [764, 753] width 245 height 38
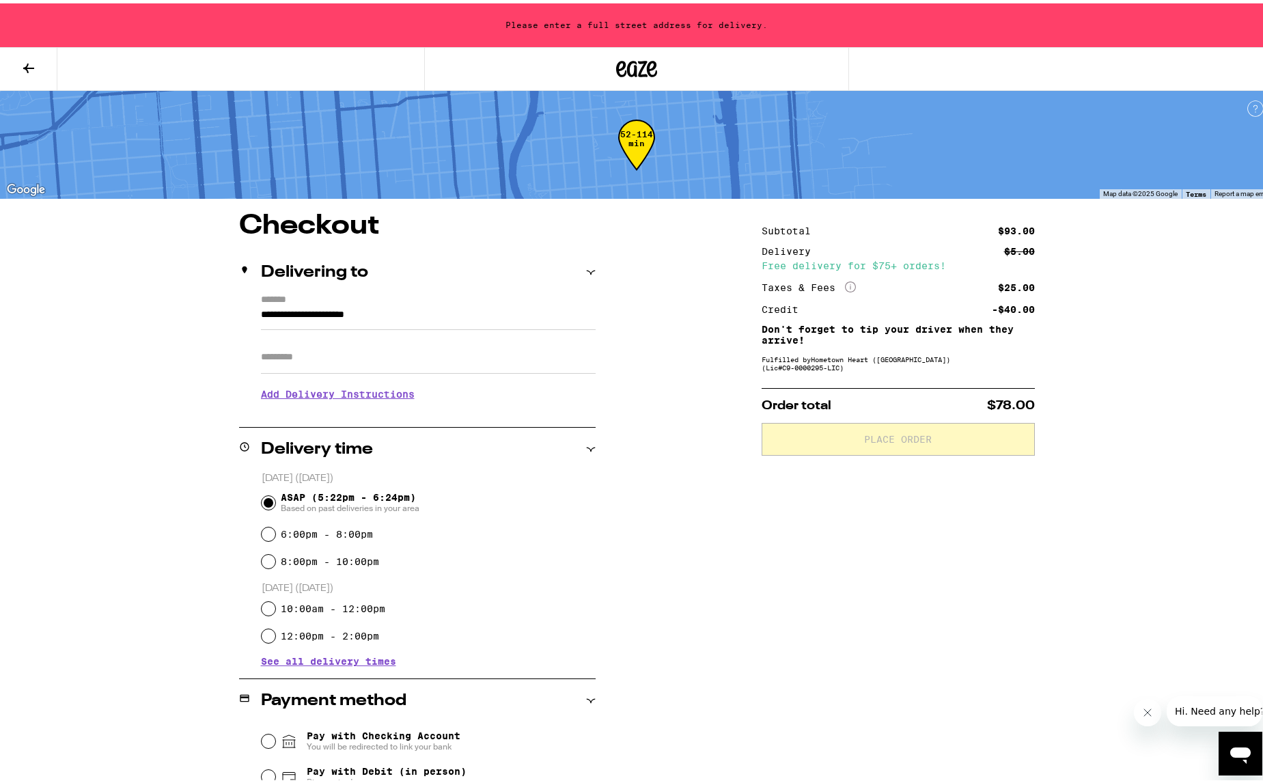
click at [604, 528] on div "**********" at bounding box center [637, 643] width 984 height 868
drag, startPoint x: 878, startPoint y: 358, endPoint x: 812, endPoint y: 361, distance: 65.7
click at [812, 361] on div "Fulfilled by Hometown Heart ([GEOGRAPHIC_DATA]) (Lic# C9-0000295-LIC )" at bounding box center [898, 360] width 273 height 16
copy div "Hometown Heart"
